Goal: Information Seeking & Learning: Learn about a topic

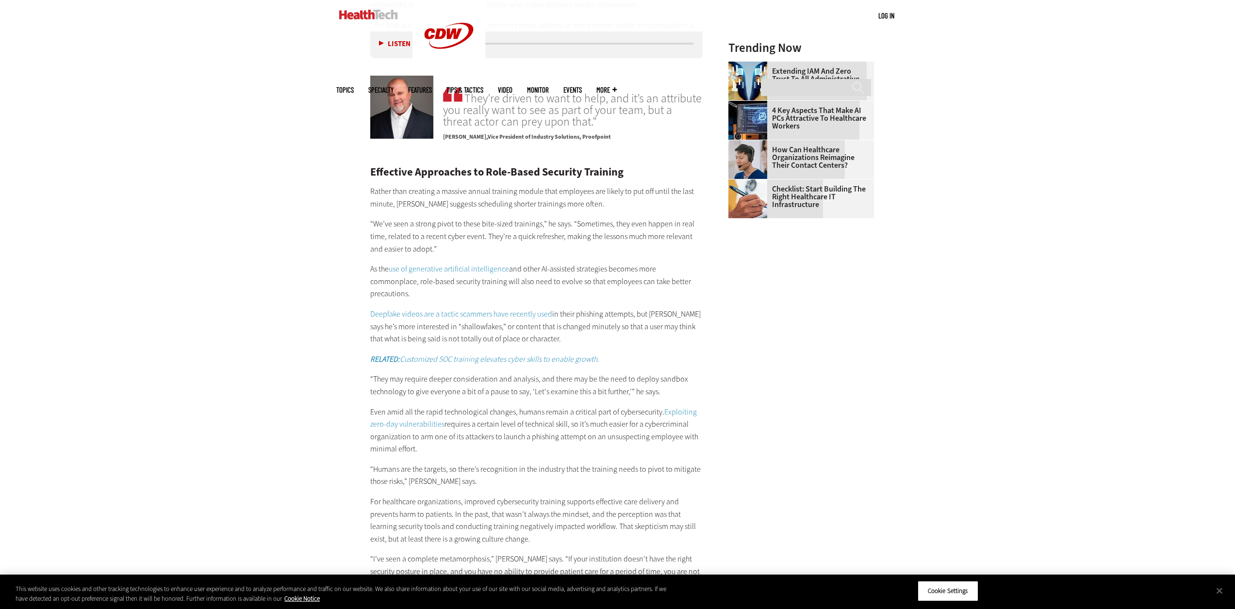
scroll to position [1455, 0]
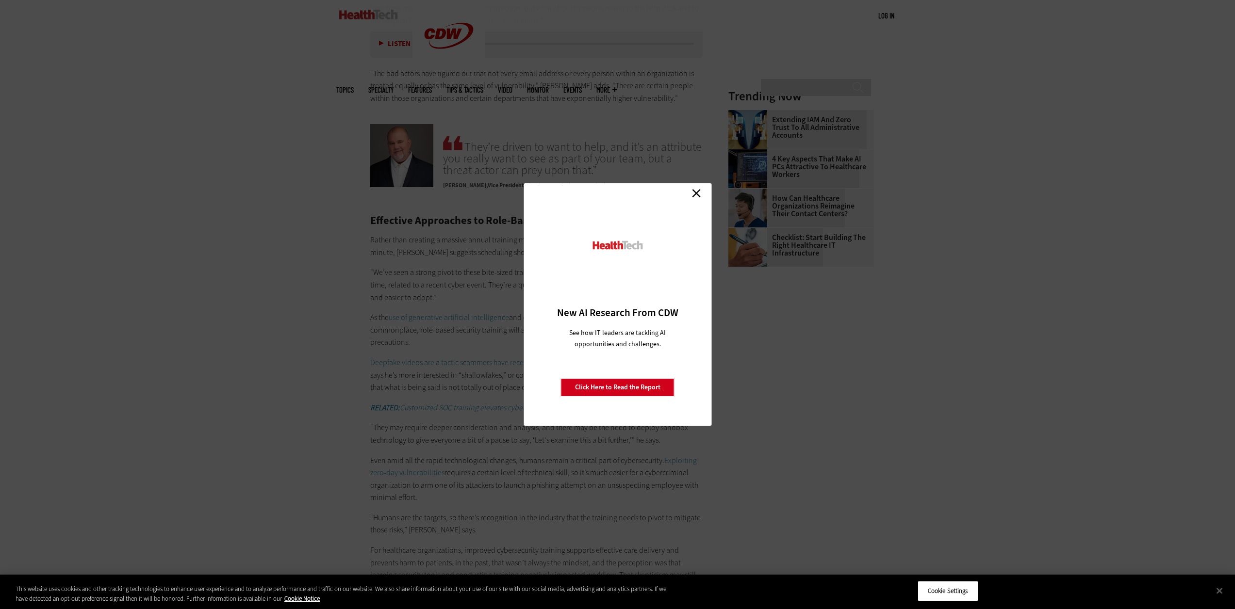
click at [699, 190] on link "Close" at bounding box center [696, 193] width 15 height 15
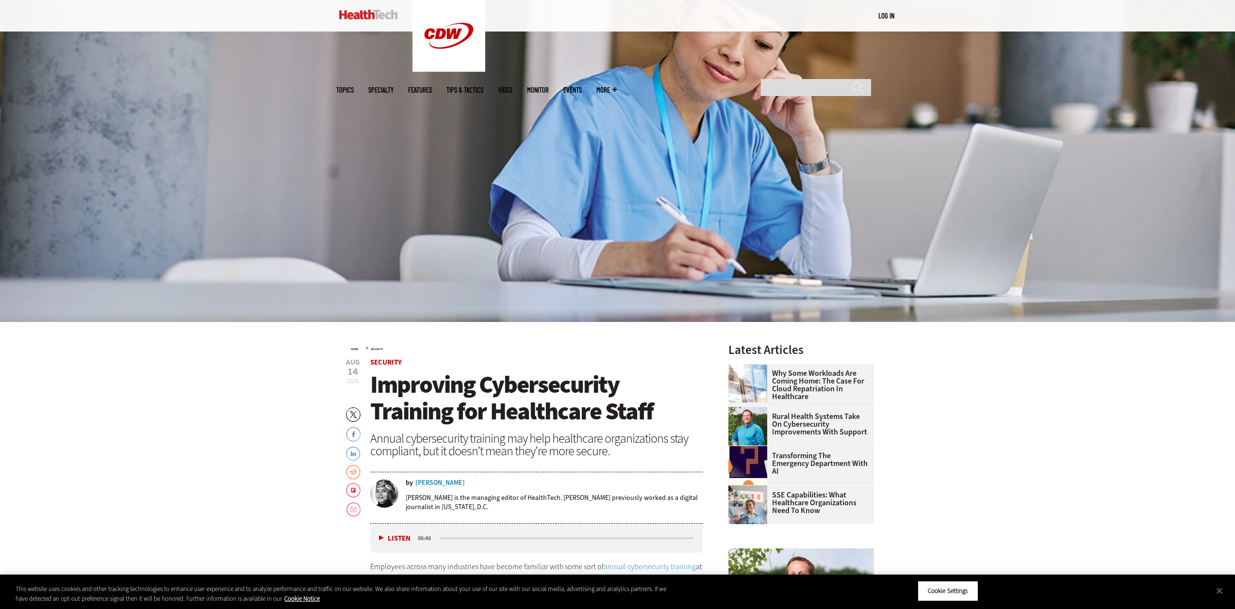
scroll to position [0, 0]
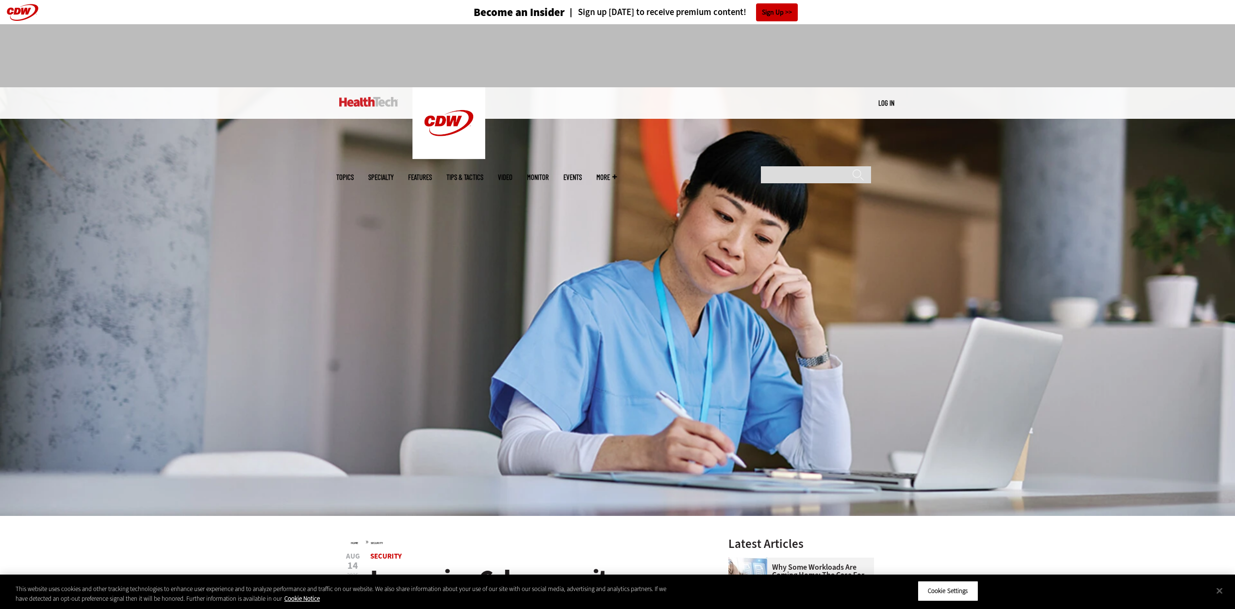
click at [376, 102] on img at bounding box center [368, 102] width 59 height 10
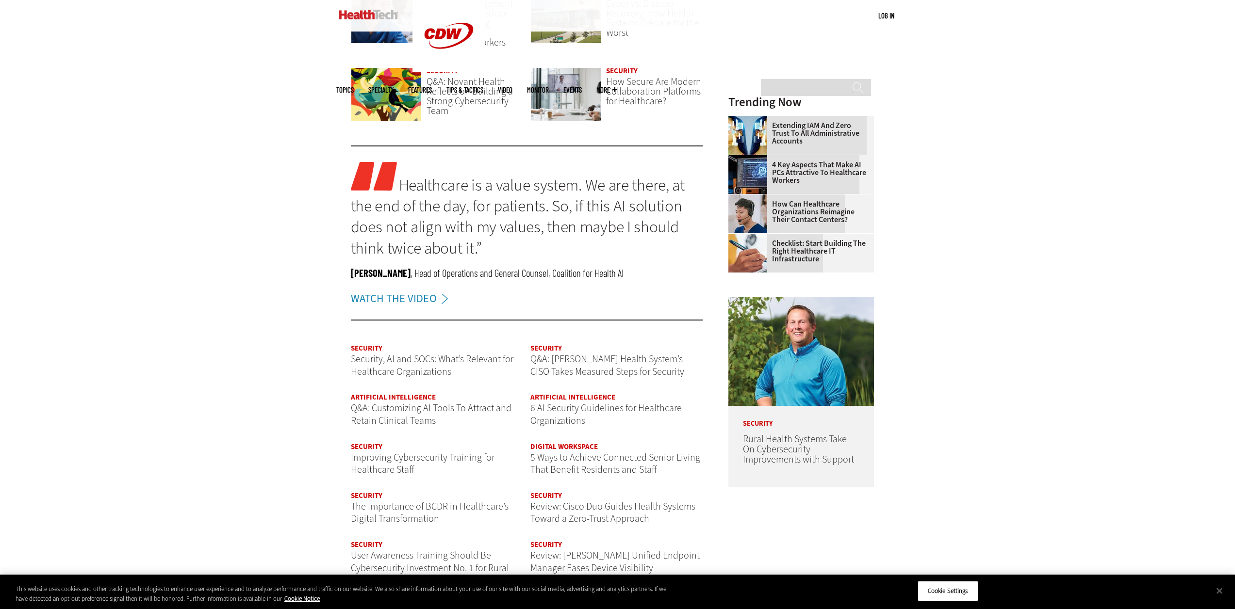
scroll to position [1116, 0]
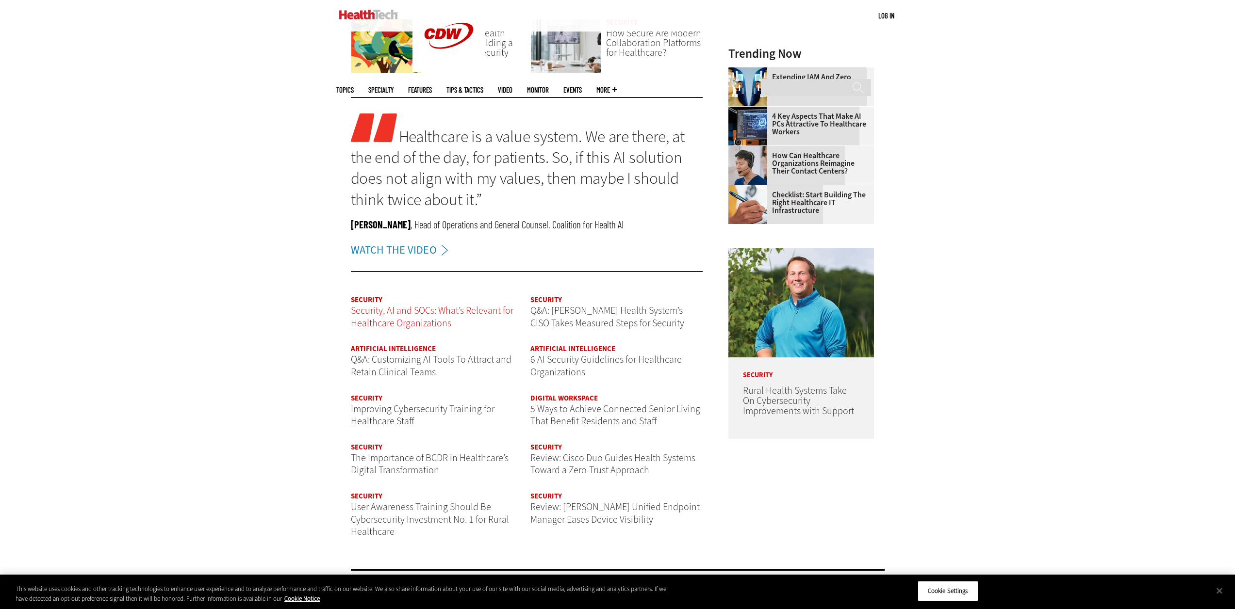
click at [428, 312] on span "Security, AI and SOCs: What’s Relevant for Healthcare Organizations" at bounding box center [432, 317] width 163 height 26
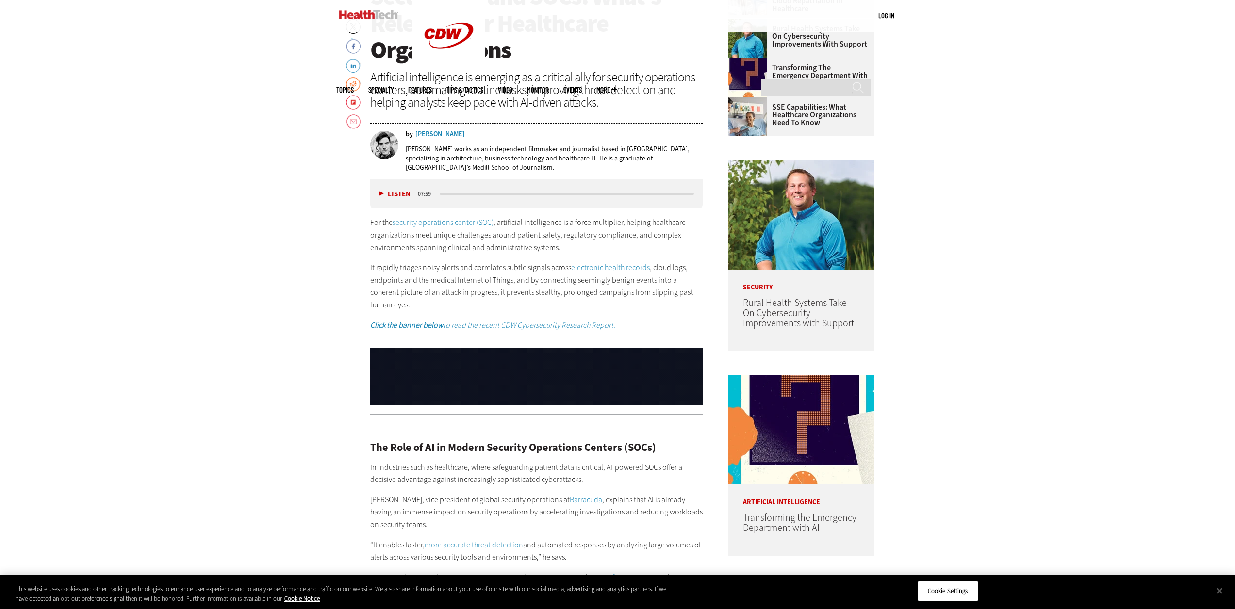
scroll to position [534, 0]
